Goal: Navigation & Orientation: Find specific page/section

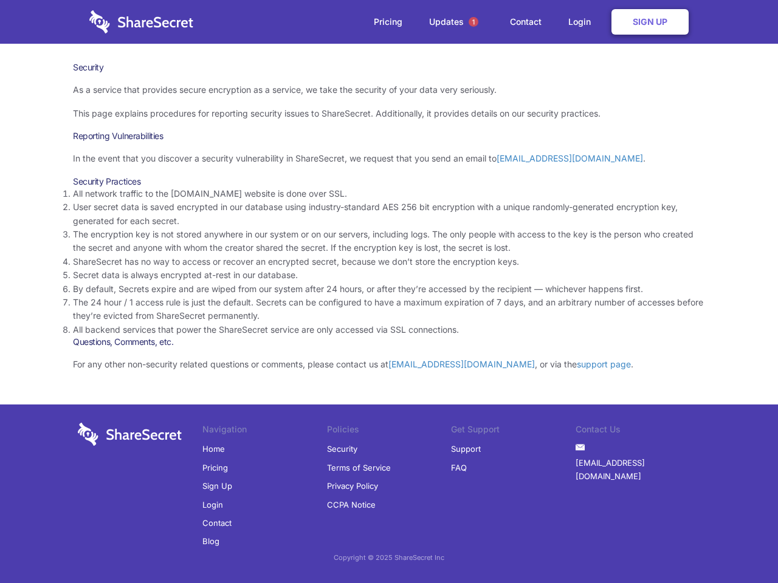
click at [389, 292] on li "By default, Secrets expire and are wiped from our system after 24 hours, or aft…" at bounding box center [389, 289] width 632 height 13
click at [473, 22] on span "1" at bounding box center [473, 22] width 10 height 10
